Goal: Task Accomplishment & Management: Complete application form

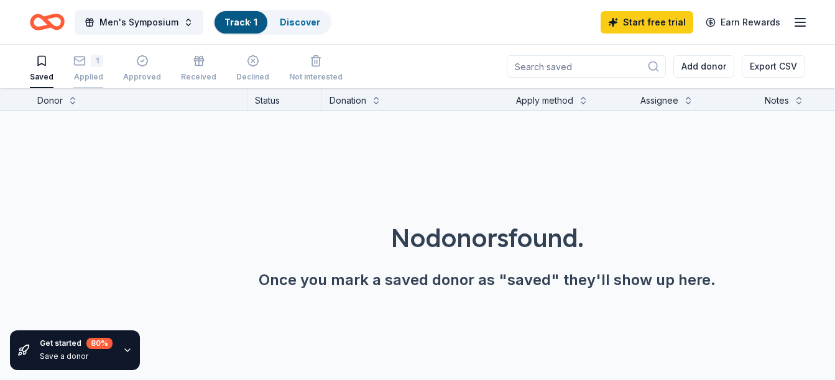
click at [95, 60] on div "1" at bounding box center [97, 61] width 12 height 12
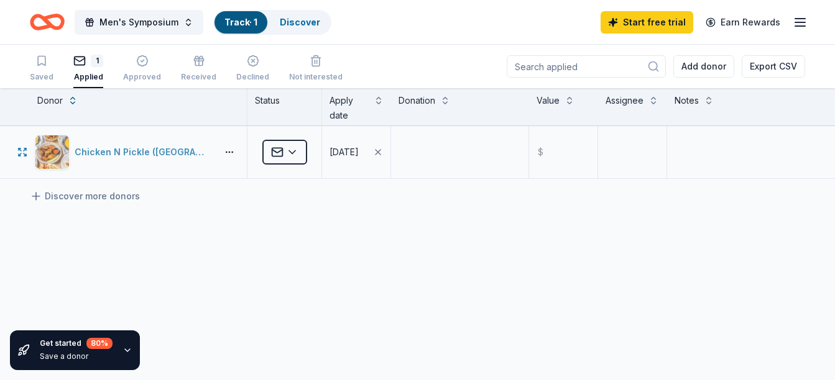
click at [98, 151] on div "Chicken N Pickle ([GEOGRAPHIC_DATA])" at bounding box center [143, 152] width 137 height 15
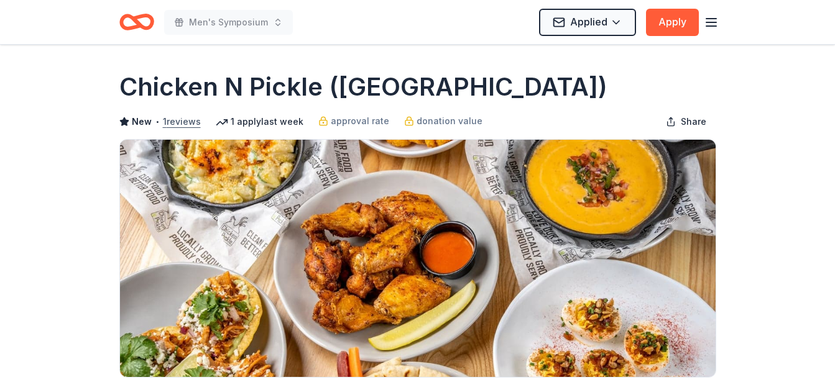
click at [180, 117] on button "1 reviews" at bounding box center [182, 121] width 38 height 15
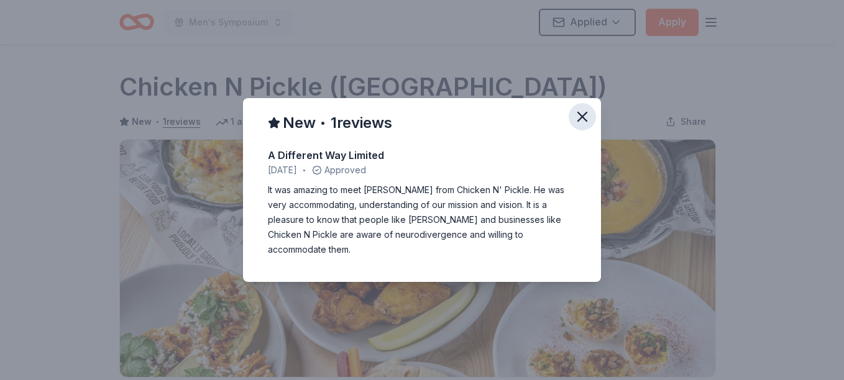
click at [584, 121] on icon "button" at bounding box center [582, 116] width 17 height 17
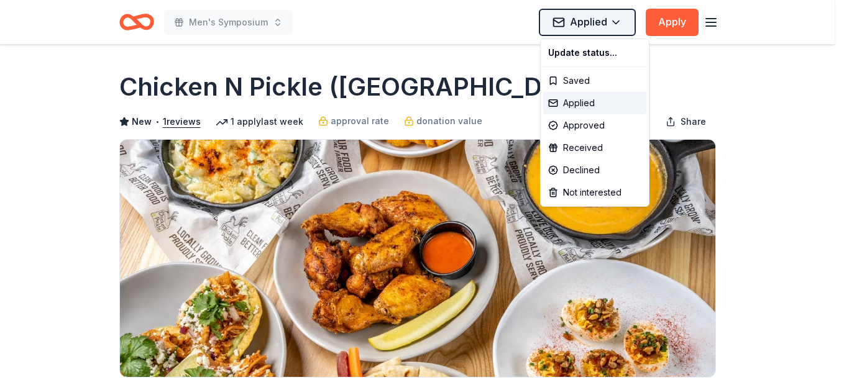
click at [585, 21] on html "Men's Symposium Applied Apply Due [DATE] Share Chicken N Pickle ([GEOGRAPHIC_DA…" at bounding box center [422, 190] width 844 height 380
click at [584, 121] on div "Approved" at bounding box center [594, 125] width 103 height 22
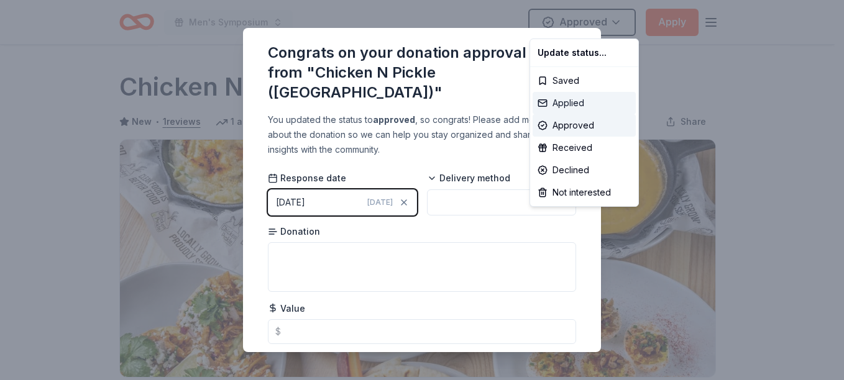
click at [571, 103] on div "Applied" at bounding box center [584, 103] width 103 height 22
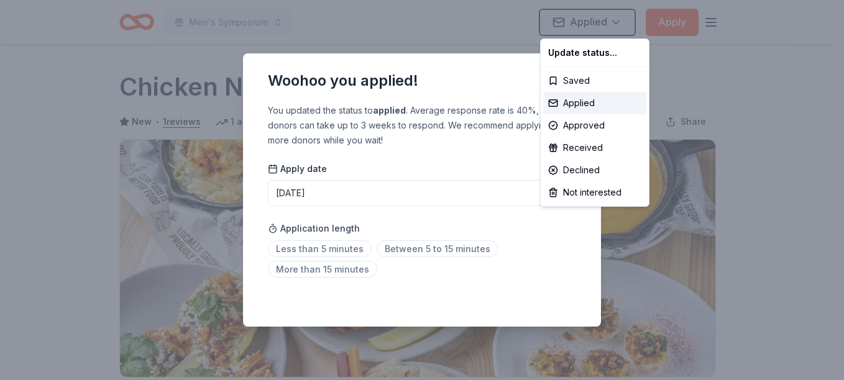
click at [697, 120] on html "Men's Symposium Applied Apply Due [DATE] Share Chicken N Pickle ([GEOGRAPHIC_DA…" at bounding box center [422, 190] width 844 height 380
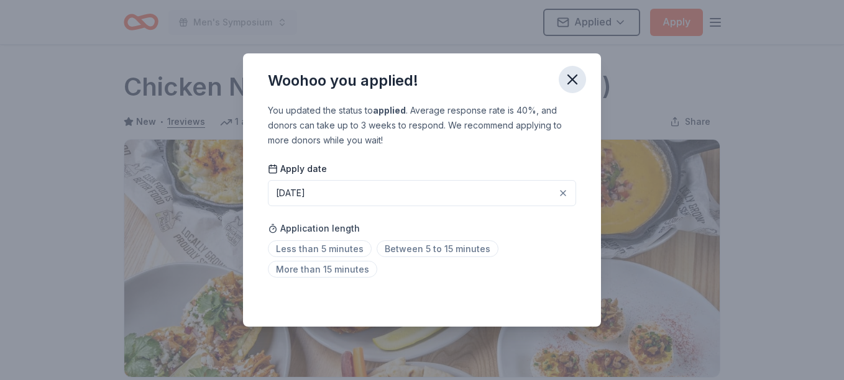
click at [571, 79] on icon "button" at bounding box center [572, 79] width 9 height 9
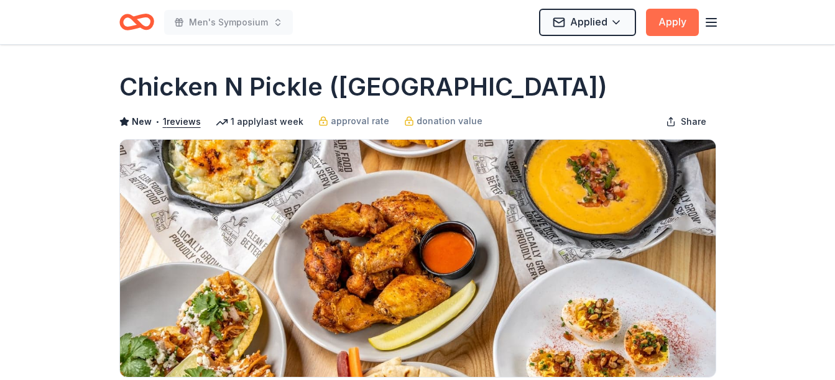
click at [671, 19] on button "Apply" at bounding box center [672, 22] width 53 height 27
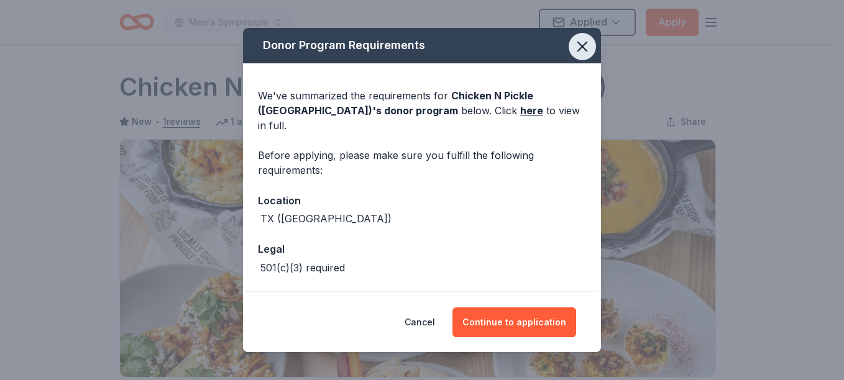
click at [574, 43] on icon "button" at bounding box center [582, 46] width 17 height 17
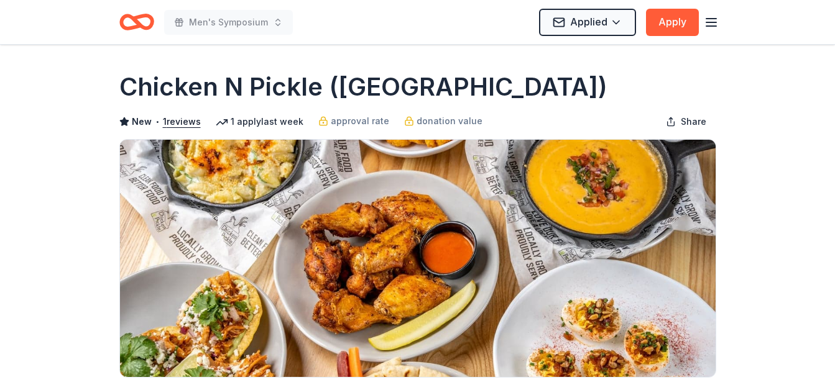
click at [710, 22] on line "button" at bounding box center [711, 22] width 10 height 0
